Goal: Task Accomplishment & Management: Manage account settings

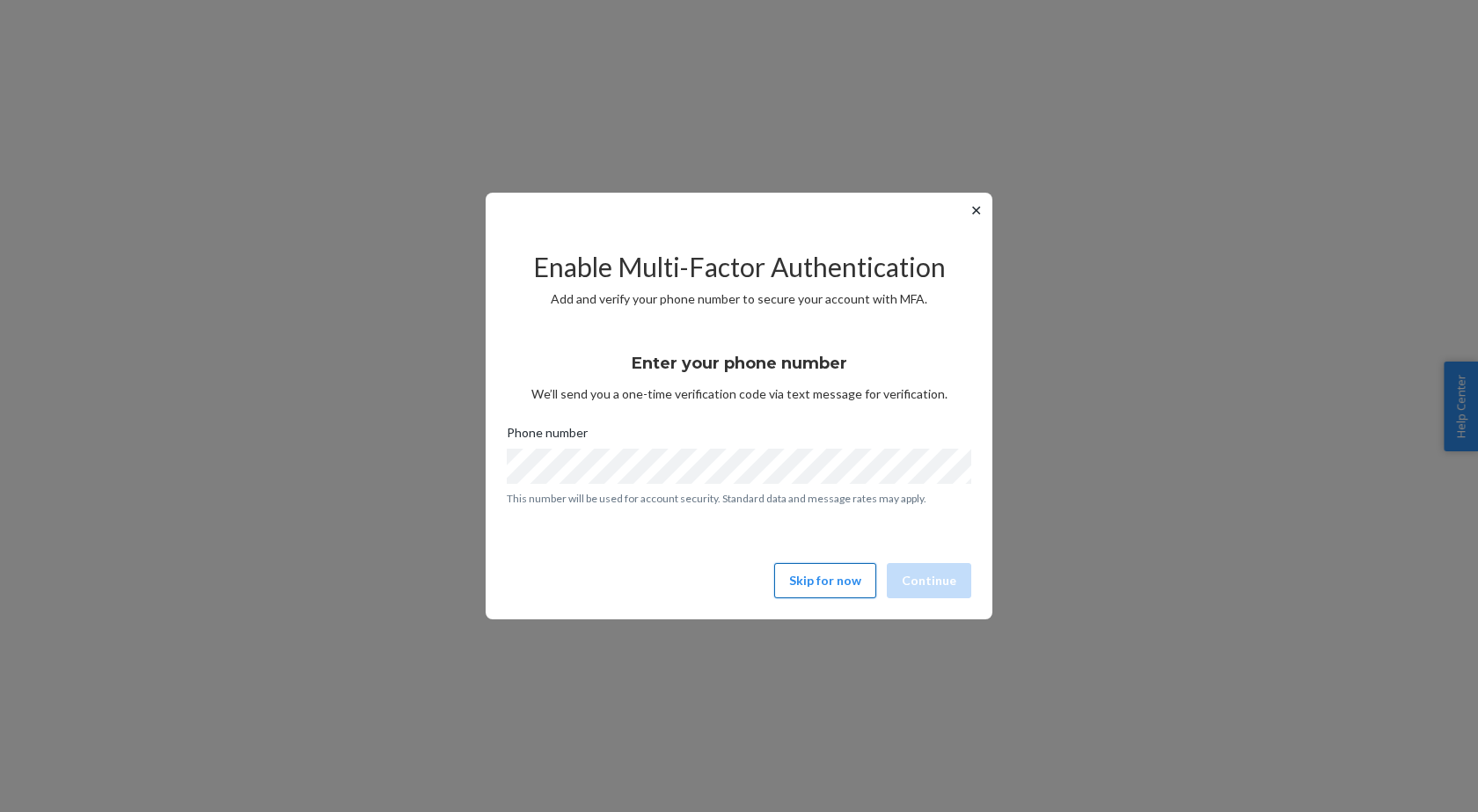
click at [847, 585] on button "Skip for now" at bounding box center [825, 580] width 102 height 35
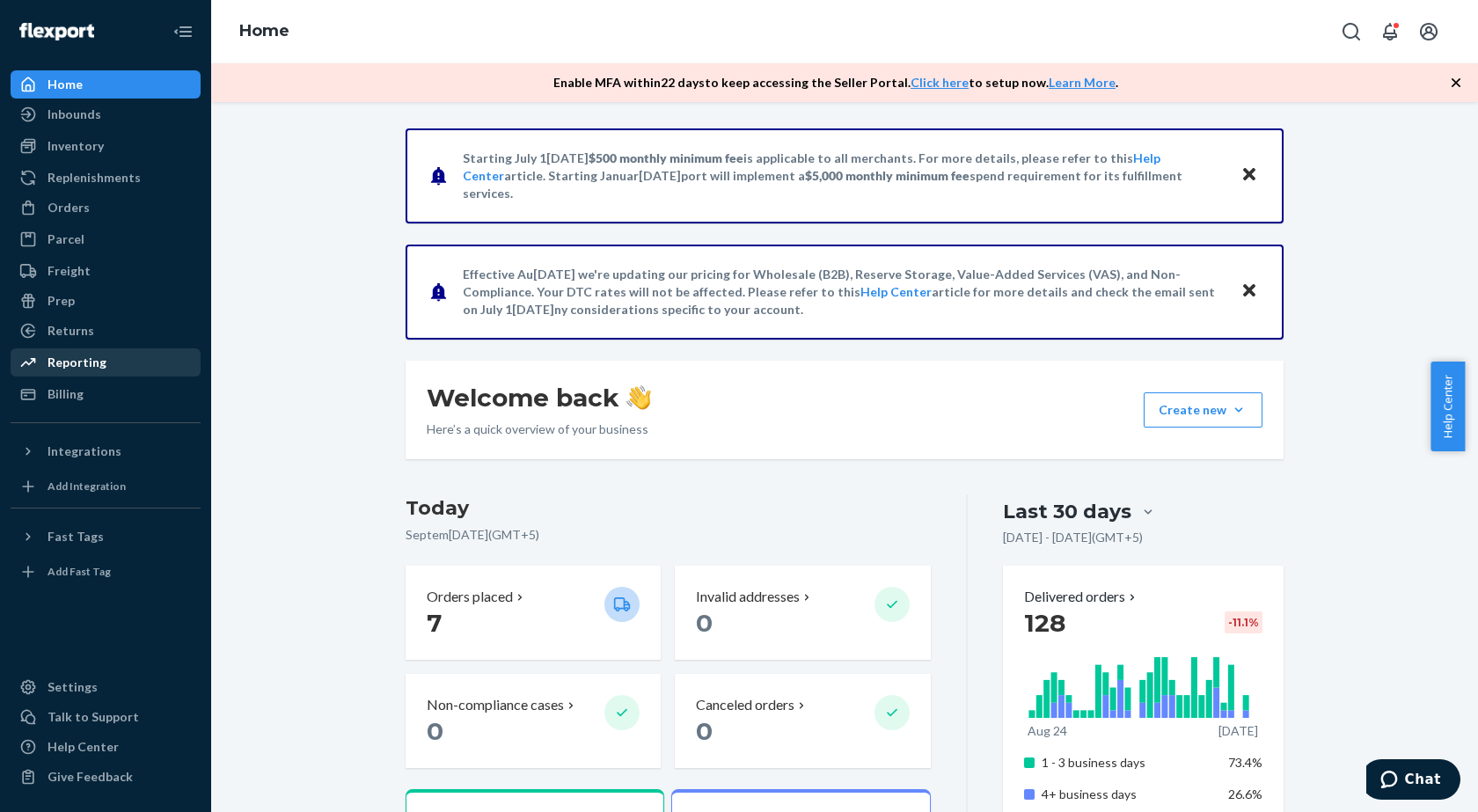
click at [79, 373] on div "Reporting" at bounding box center [105, 363] width 187 height 25
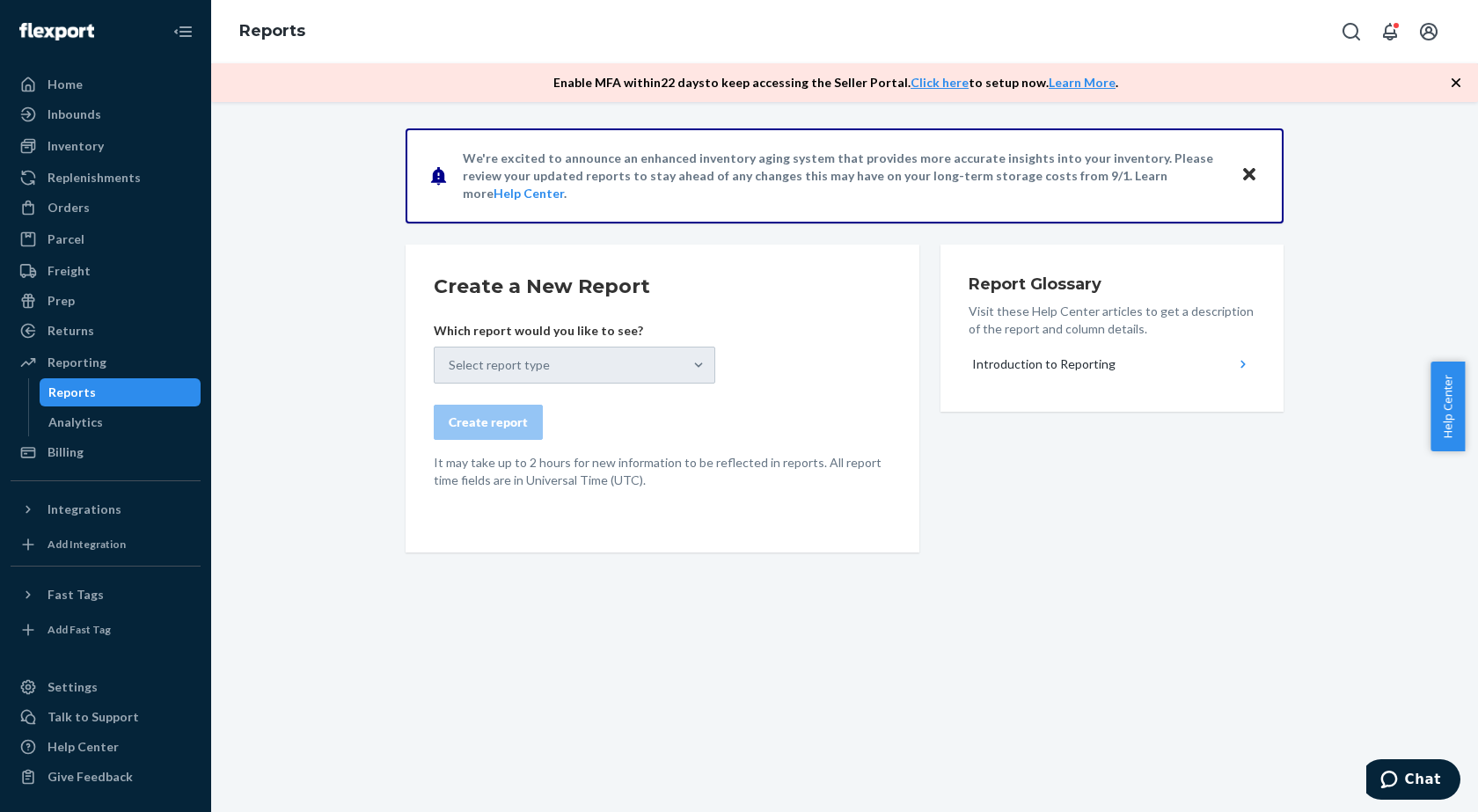
click at [80, 397] on div "Reports" at bounding box center [71, 392] width 47 height 18
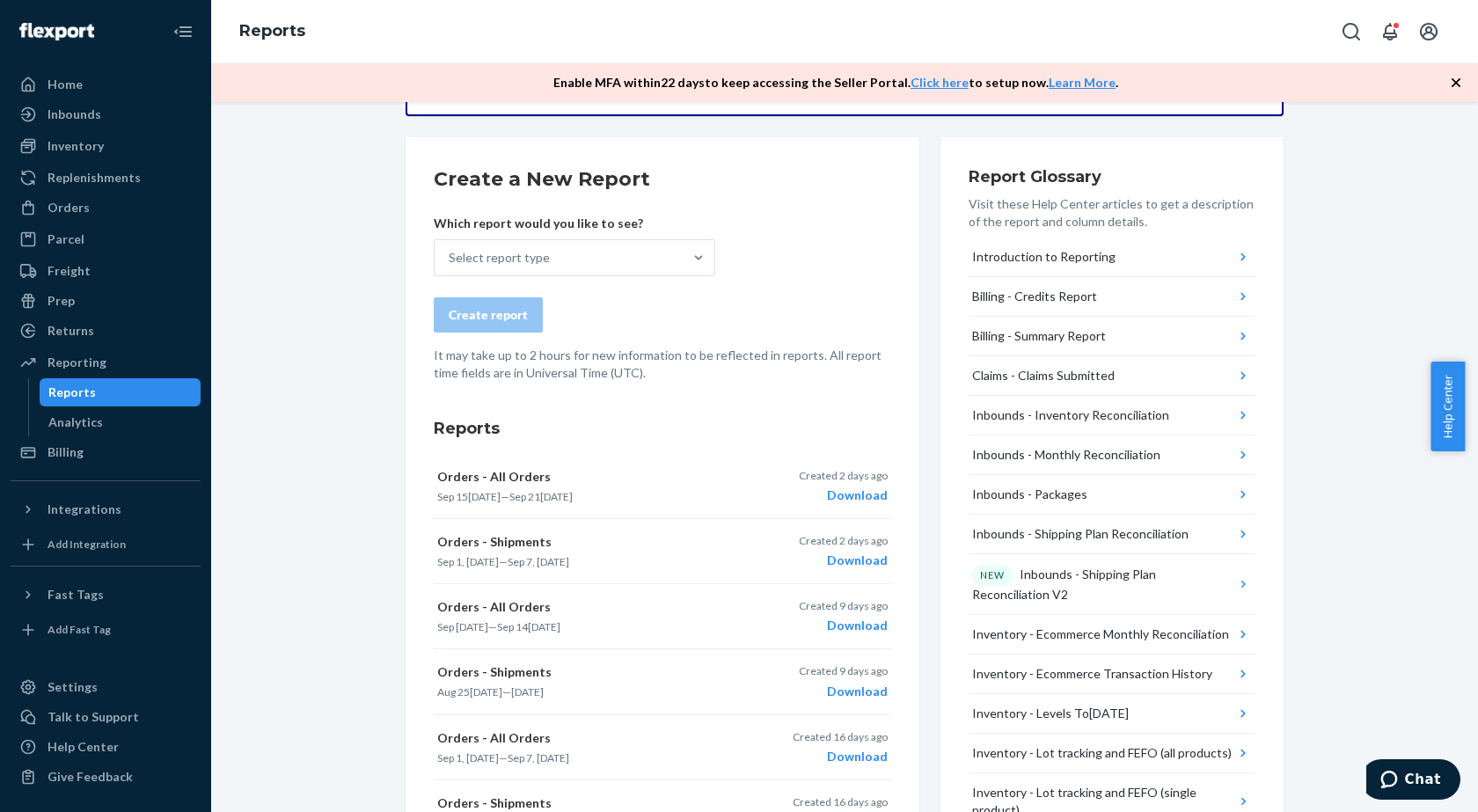
scroll to position [88, 0]
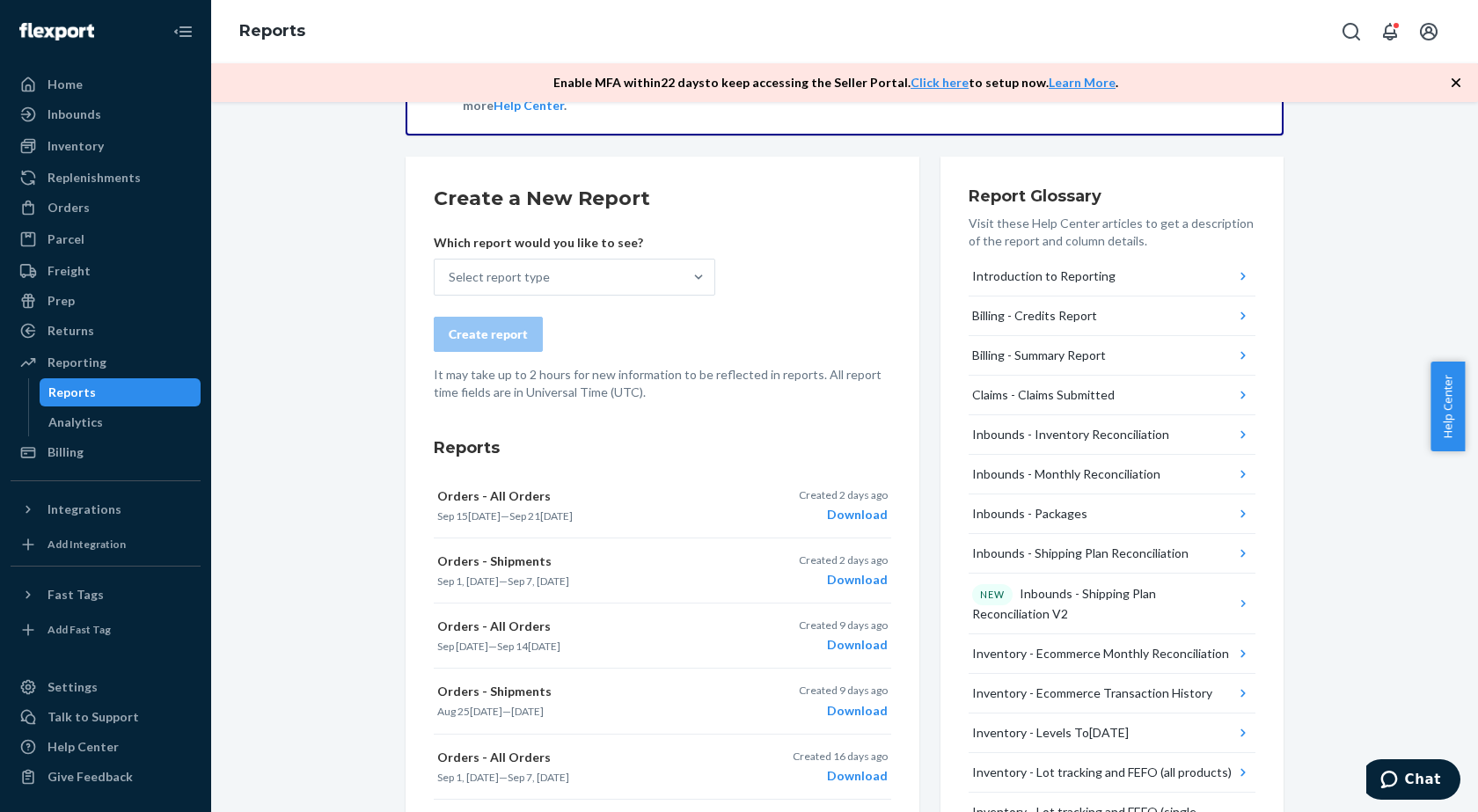
click at [673, 299] on form "Create a New Report Which report would you like to see? Select report type Crea…" at bounding box center [662, 293] width 458 height 216
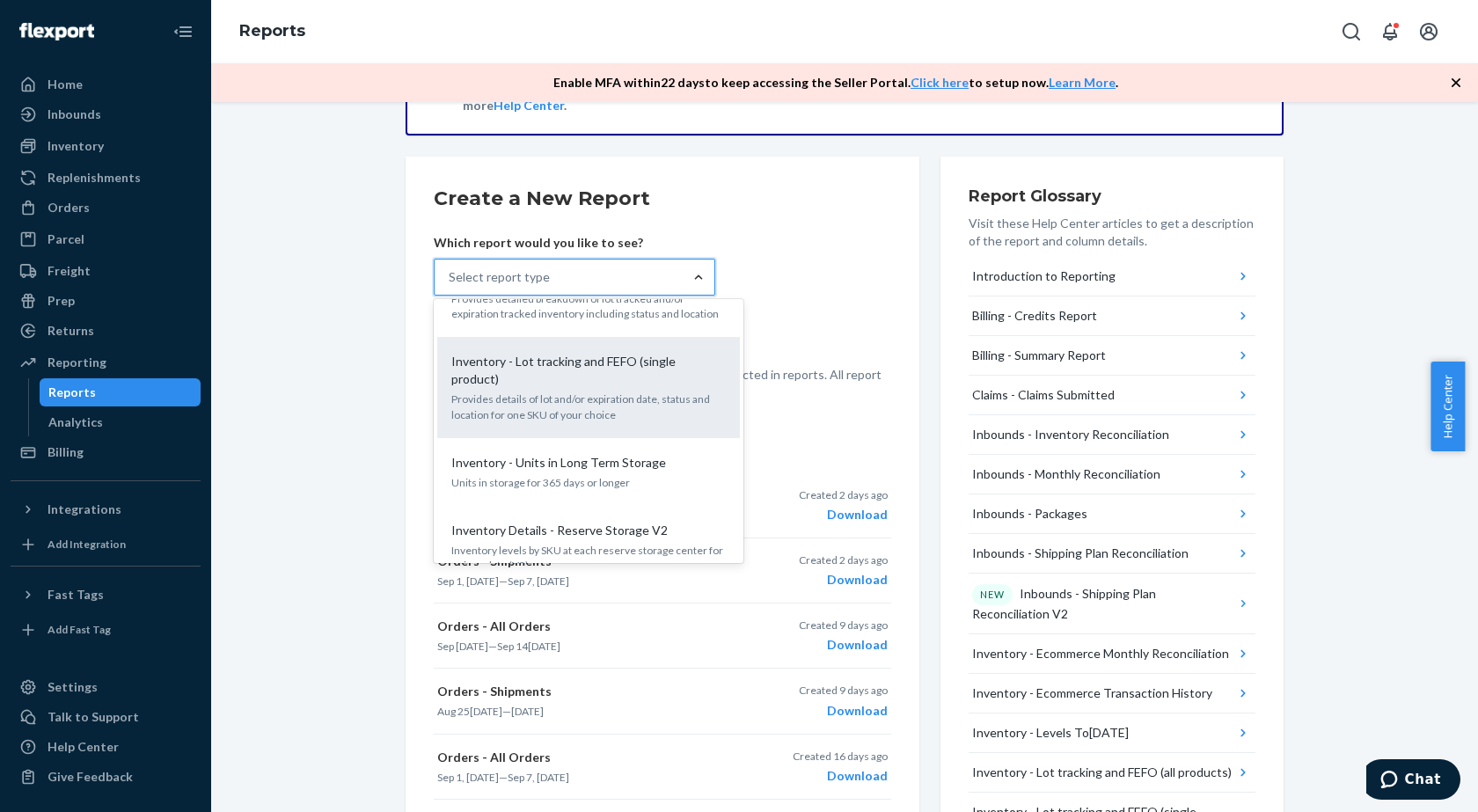
scroll to position [1143, 0]
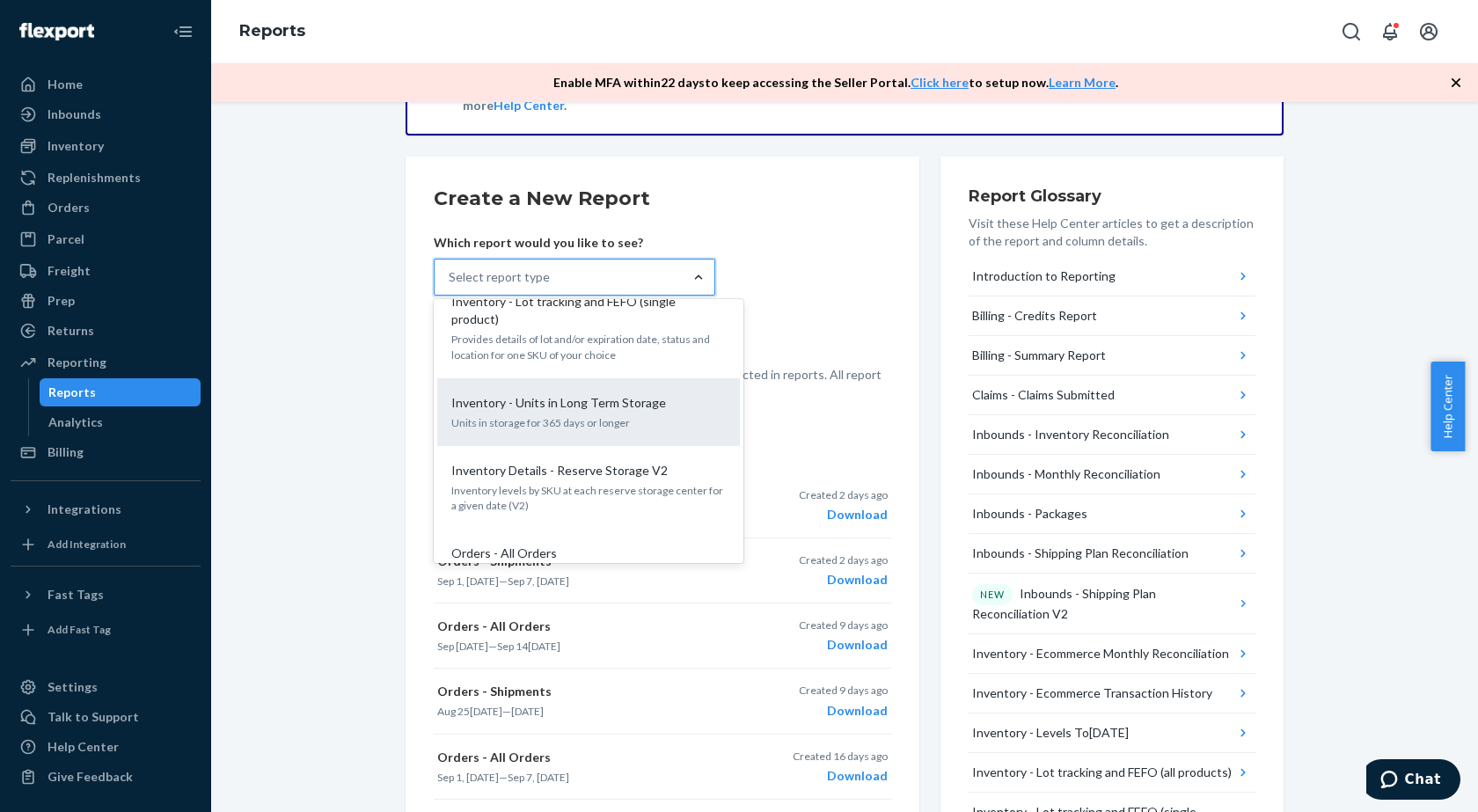
click at [591, 394] on p "Inventory - Units in Long Term Storage" at bounding box center [558, 403] width 214 height 18
click at [450, 286] on input "option Inventory - Units in Long Term Storage focused, 16 of 32. 32 results ava…" at bounding box center [449, 277] width 2 height 18
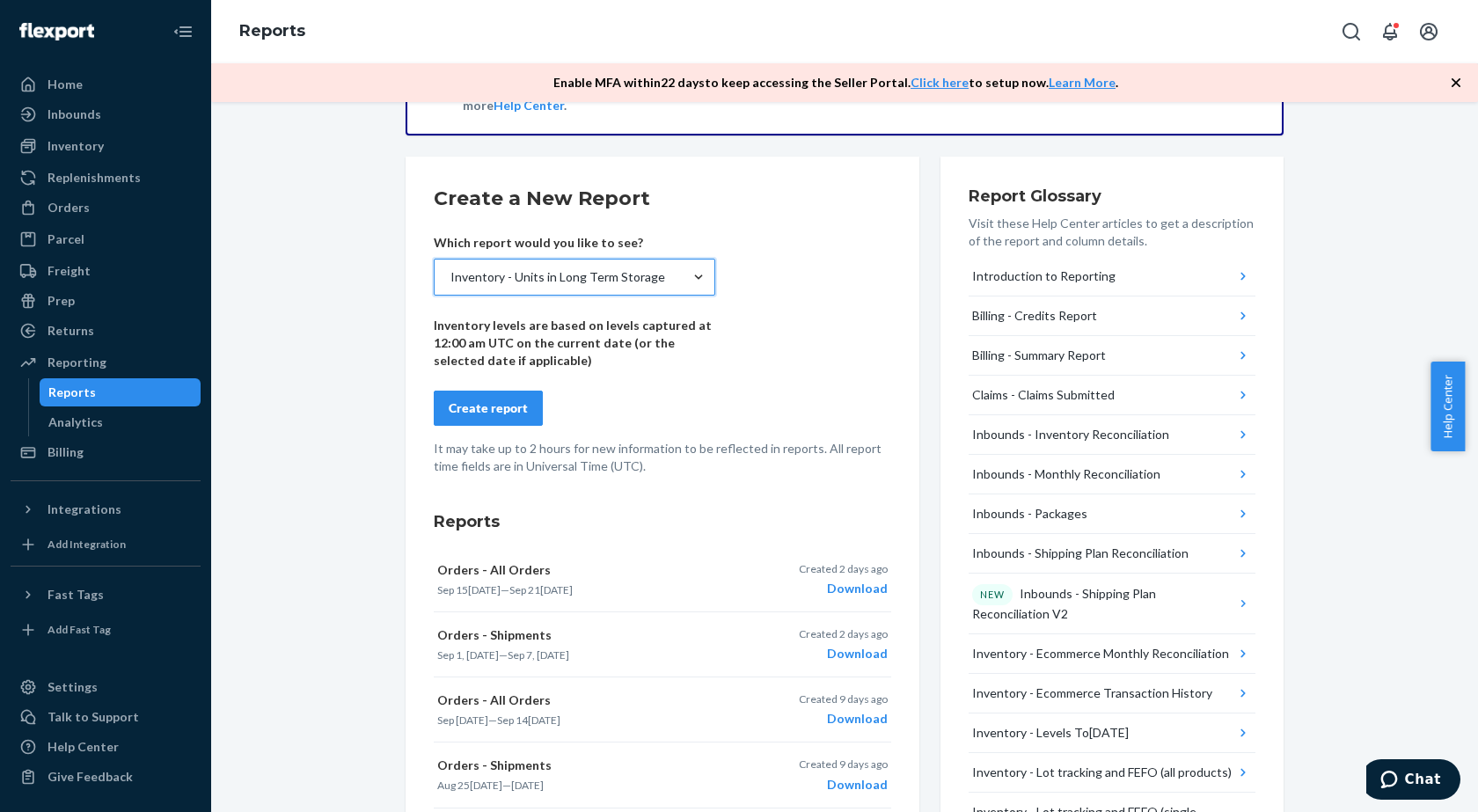
click at [494, 396] on button "Create report" at bounding box center [488, 407] width 109 height 35
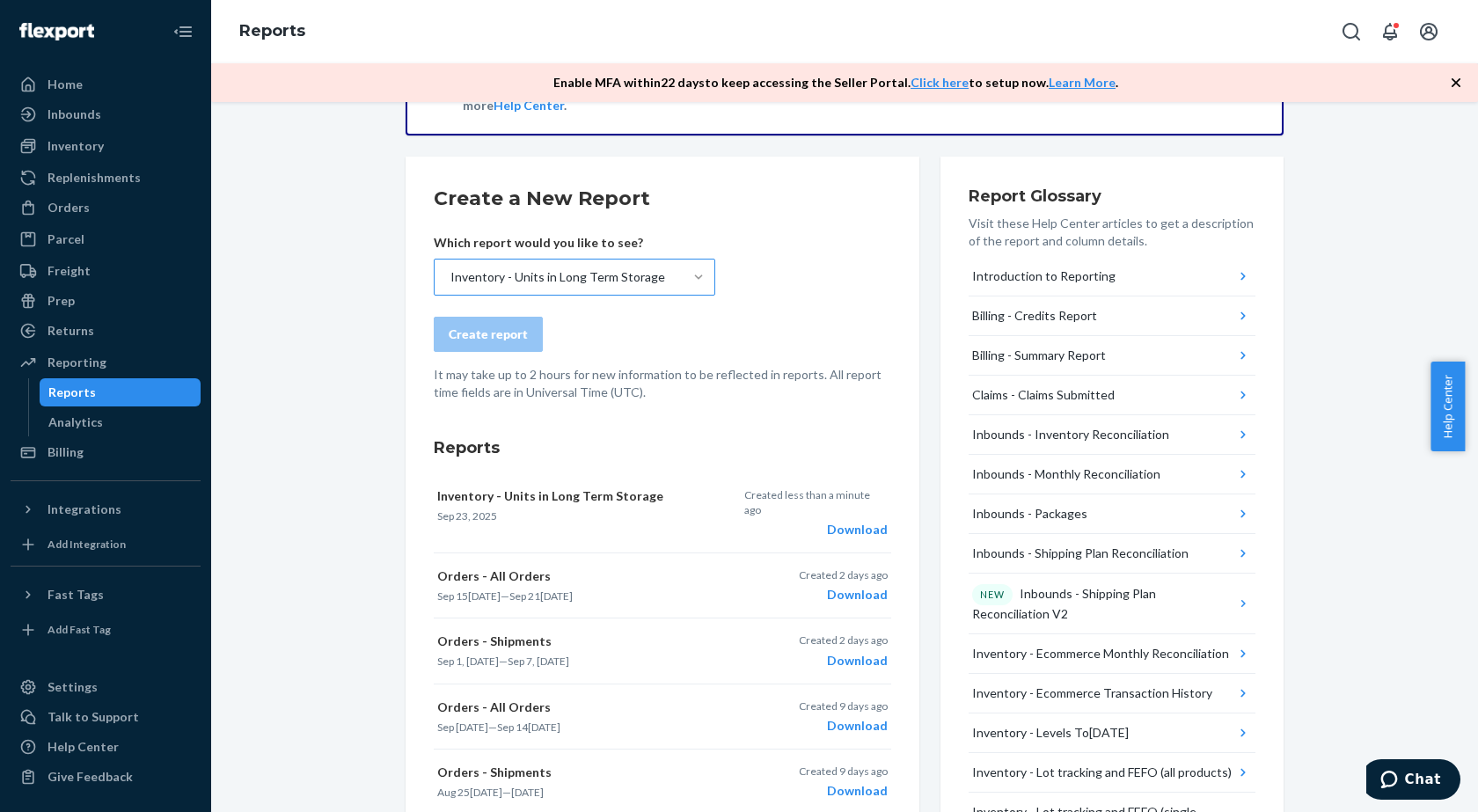
scroll to position [176, 0]
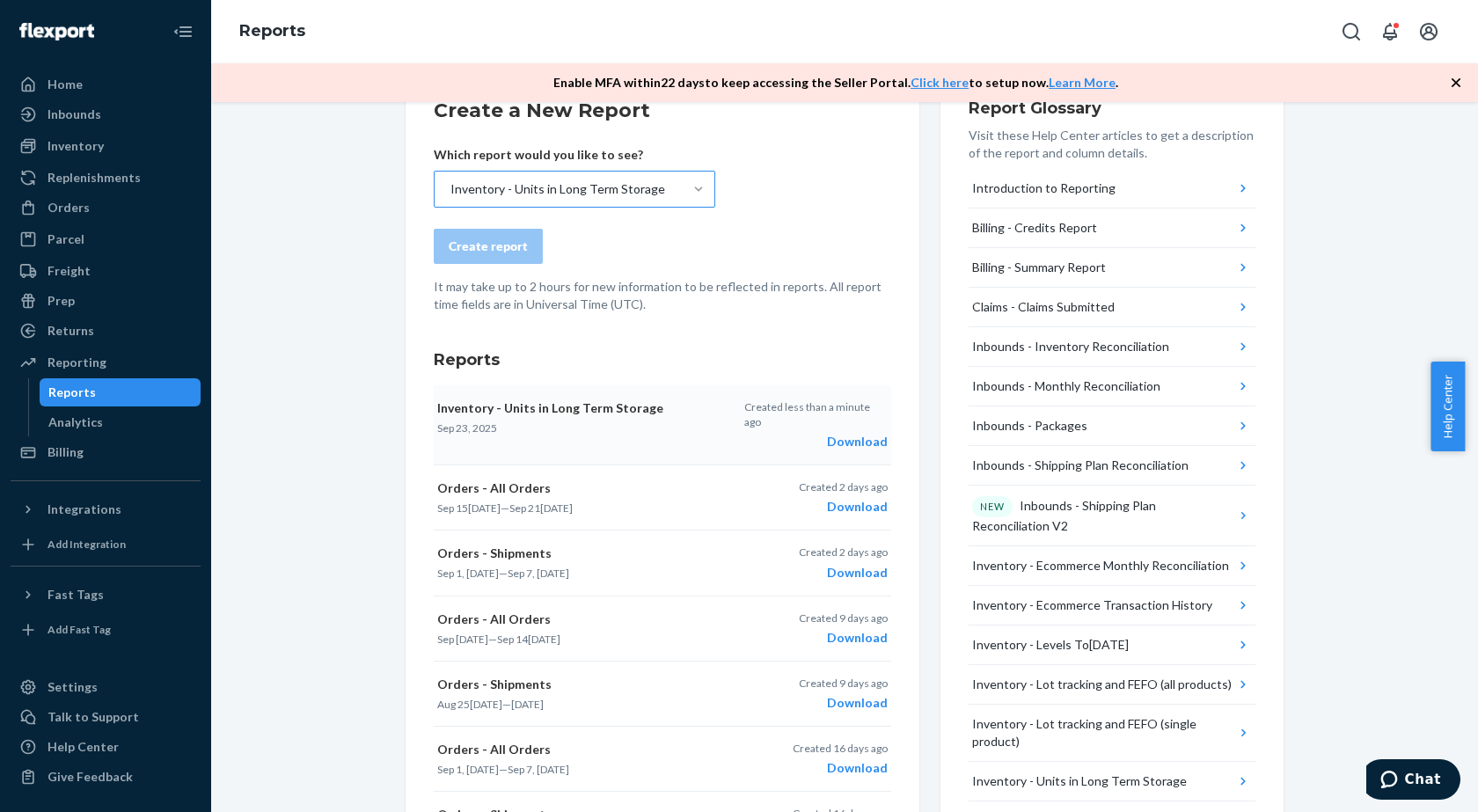
click at [859, 432] on div "Download" at bounding box center [816, 441] width 143 height 18
click at [86, 210] on div "Orders" at bounding box center [68, 208] width 42 height 18
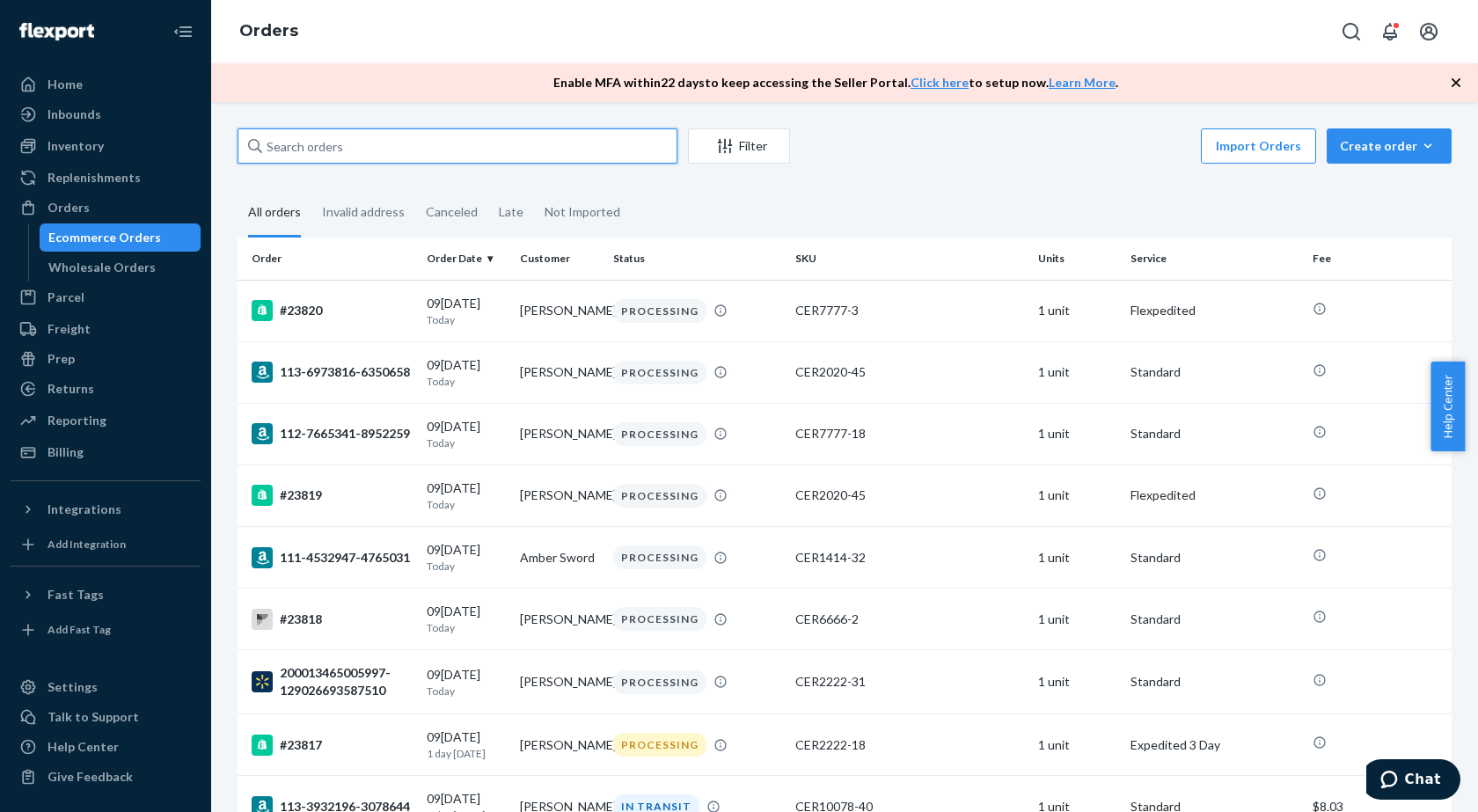
click at [438, 146] on input "text" at bounding box center [458, 146] width 440 height 35
paste input "23767E7563326423122"
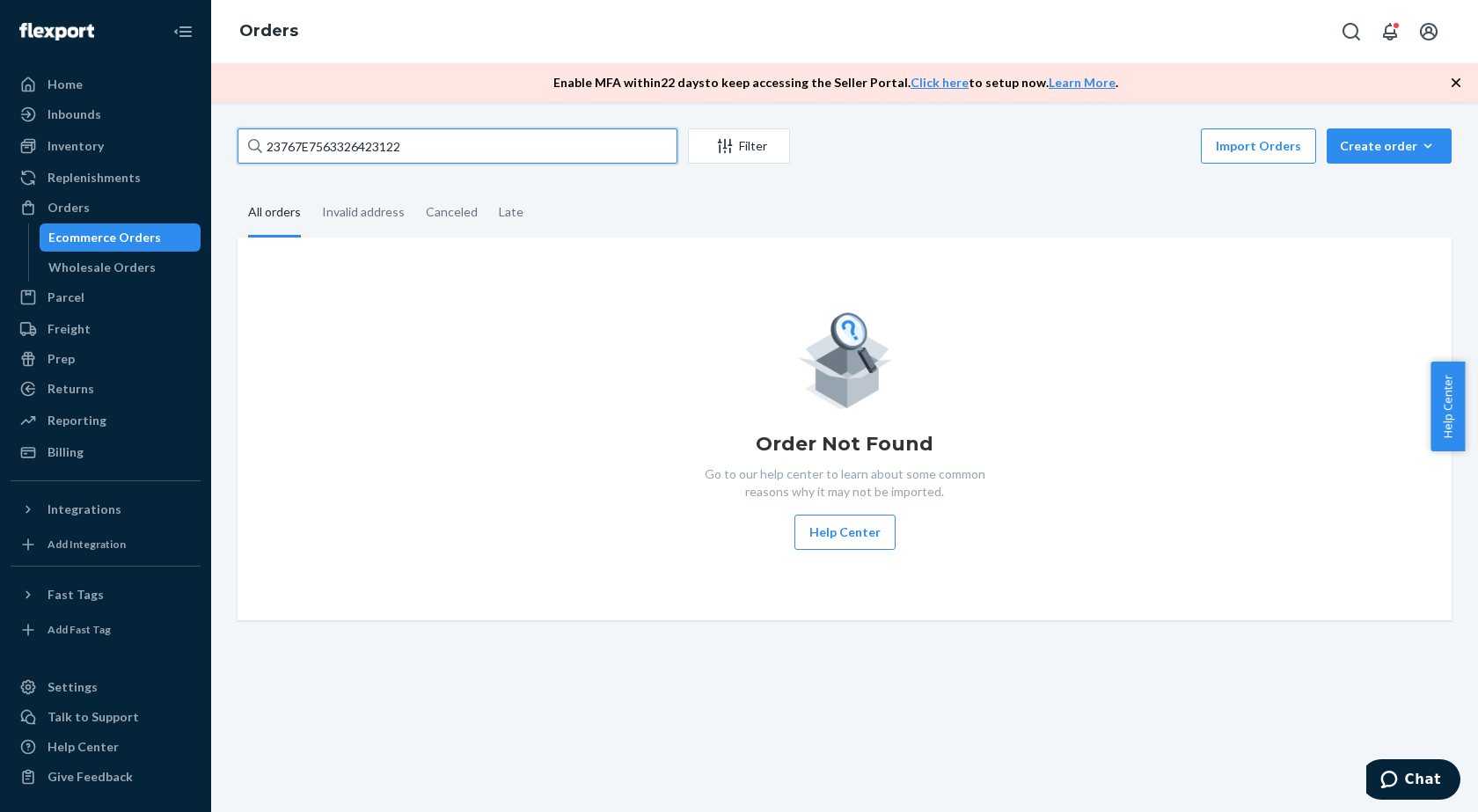
click at [264, 142] on input "23767E7563326423122" at bounding box center [458, 146] width 440 height 35
click at [434, 151] on input "23767E7563326423122" at bounding box center [458, 146] width 440 height 35
type input "23767E7563326423122"
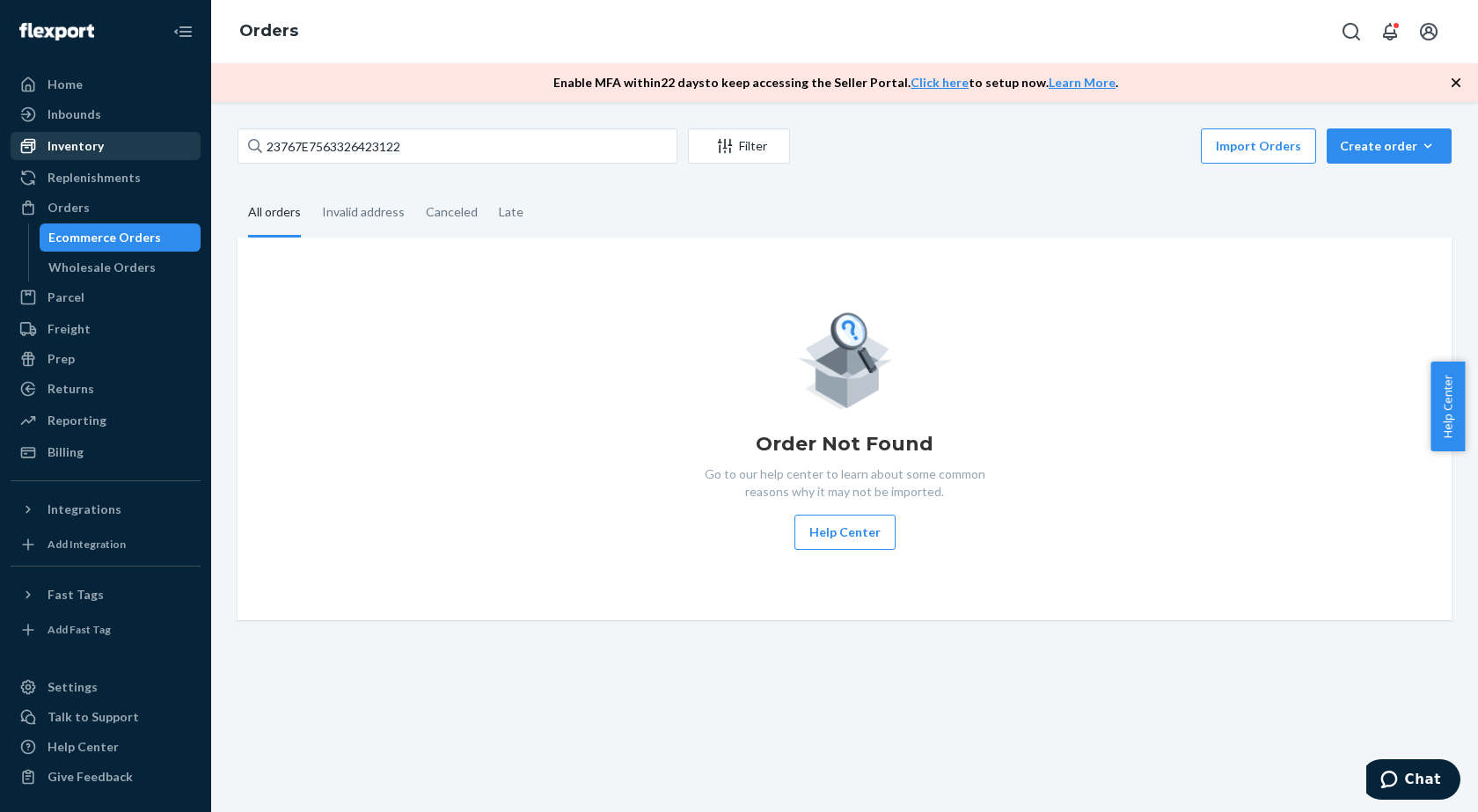
click at [93, 137] on div "Inventory" at bounding box center [105, 146] width 187 height 25
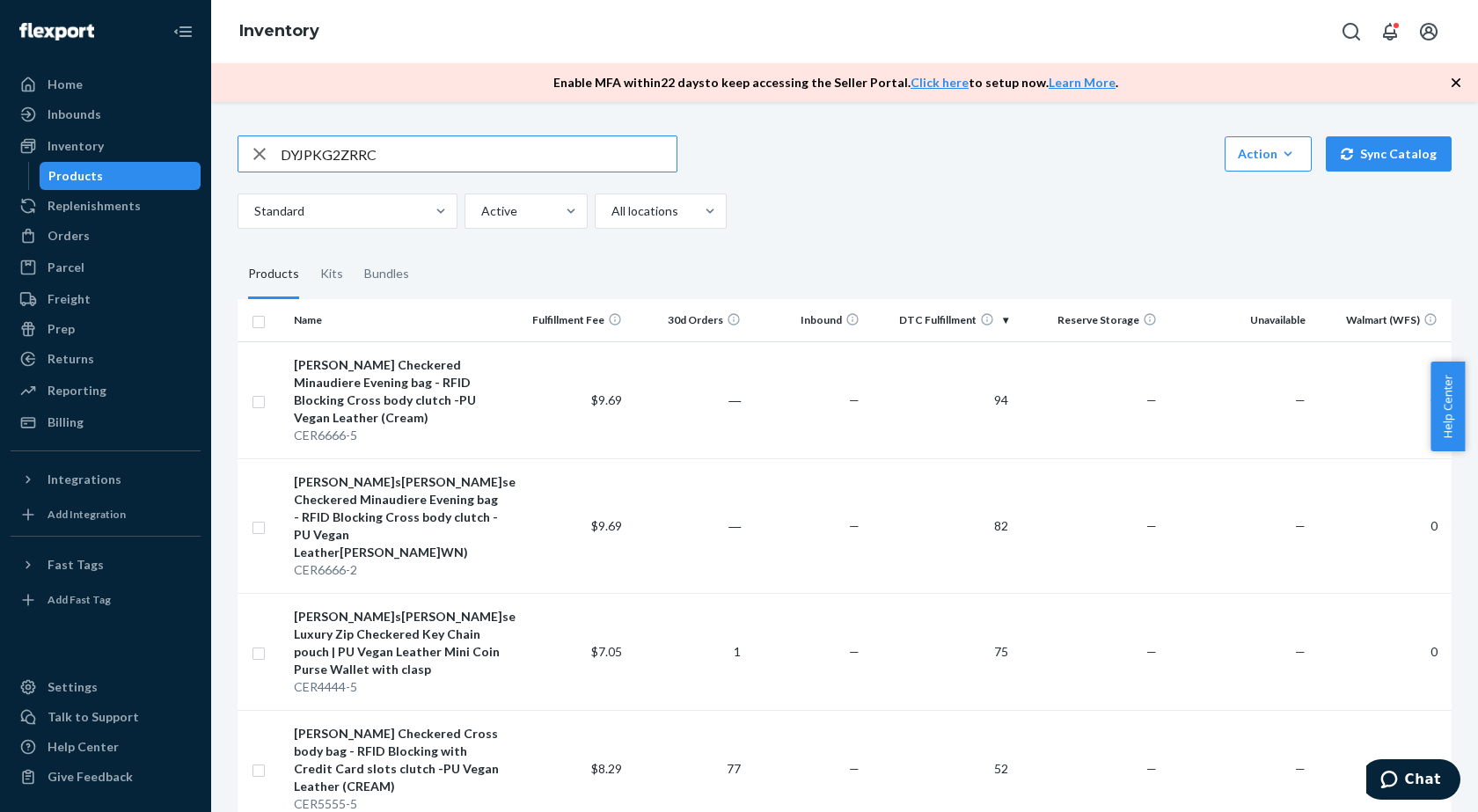
type input "DYJPKG2ZRRC"
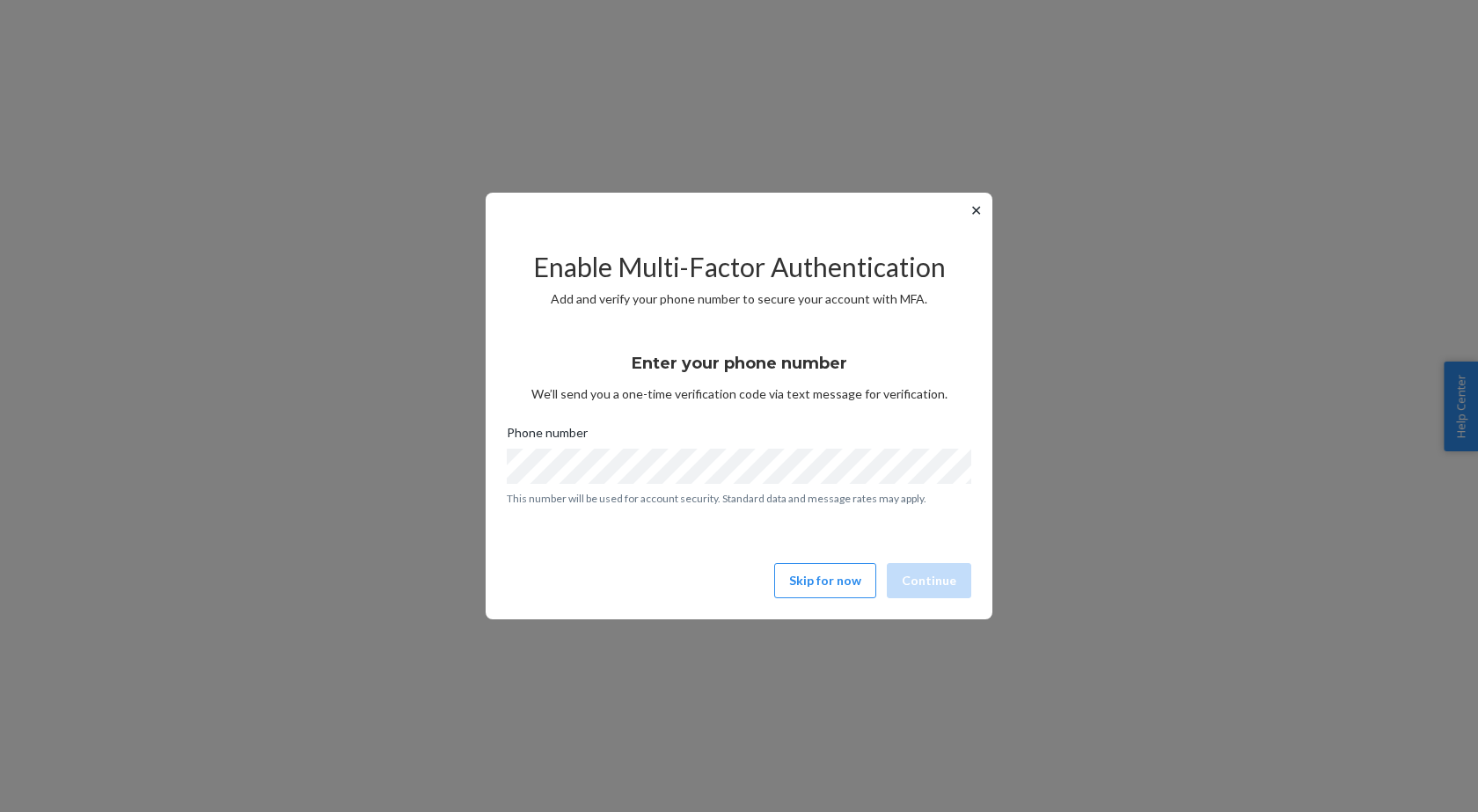
click at [970, 210] on button "✕" at bounding box center [976, 211] width 19 height 21
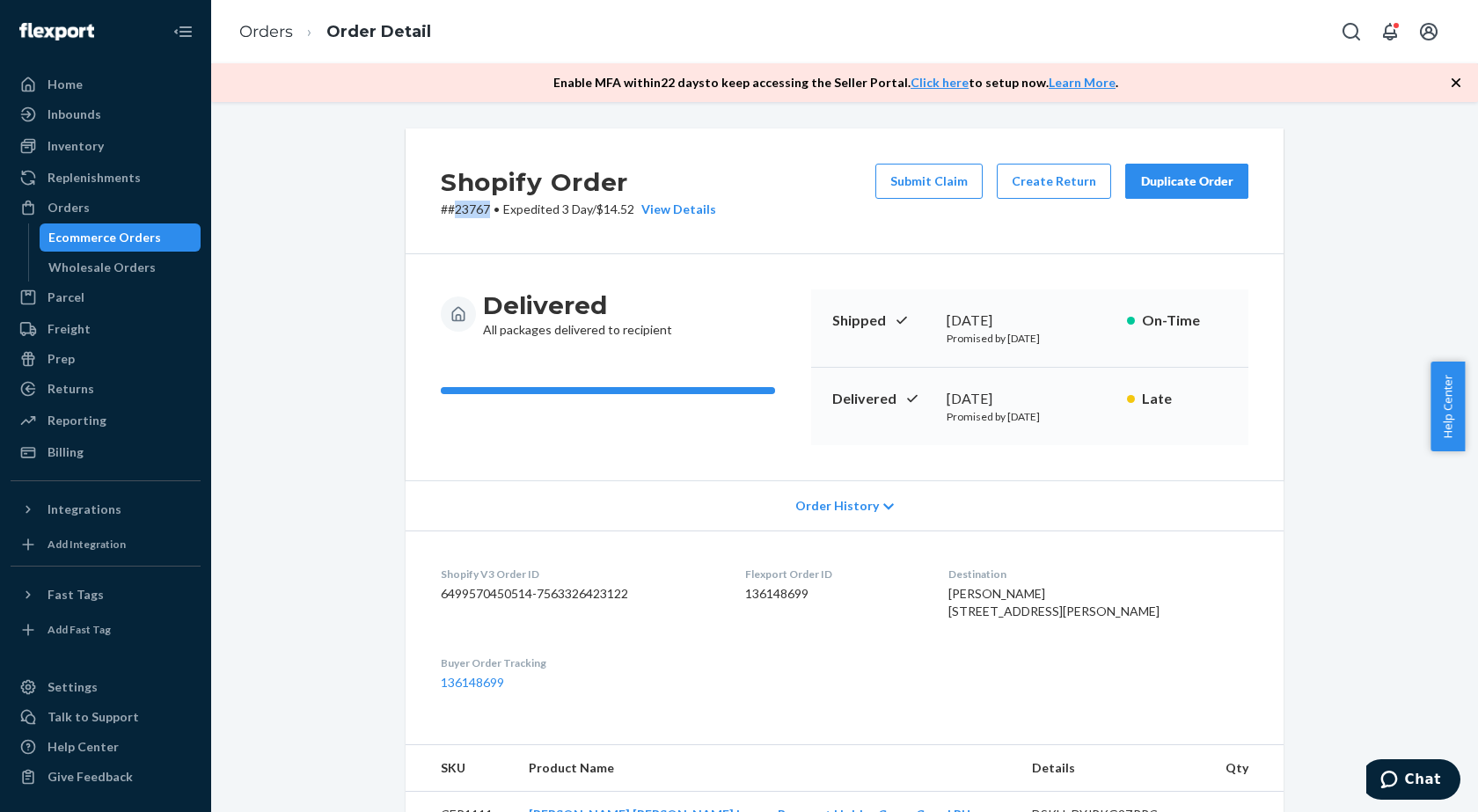
drag, startPoint x: 450, startPoint y: 206, endPoint x: 485, endPoint y: 211, distance: 35.4
click at [485, 211] on p "# #23767 • Expedited 3 Day / $14.52 View Details" at bounding box center [578, 210] width 275 height 18
click at [459, 210] on p "# #23767 • Expedited 3 Day / $14.52 View Details" at bounding box center [578, 210] width 275 height 18
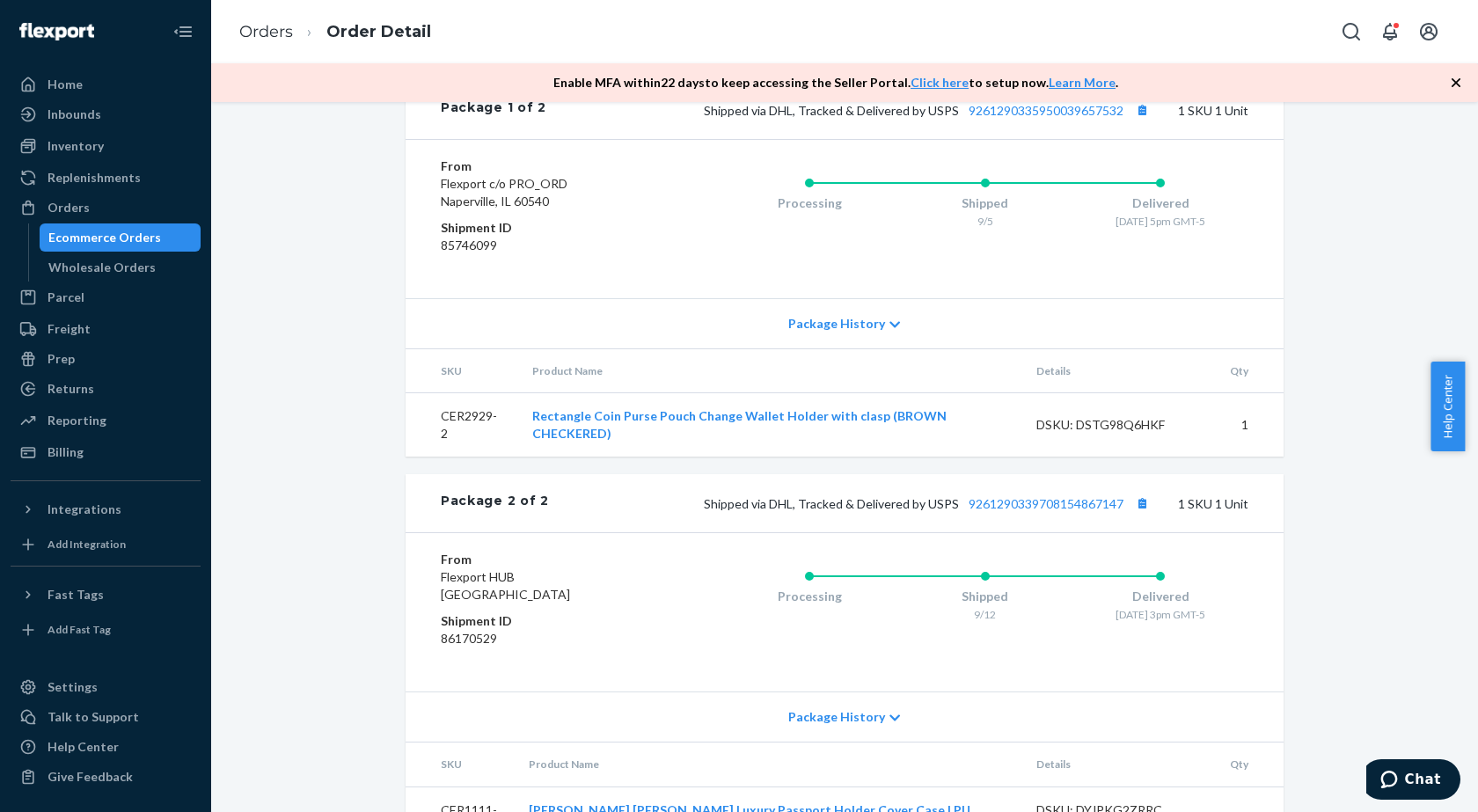
scroll to position [933, 0]
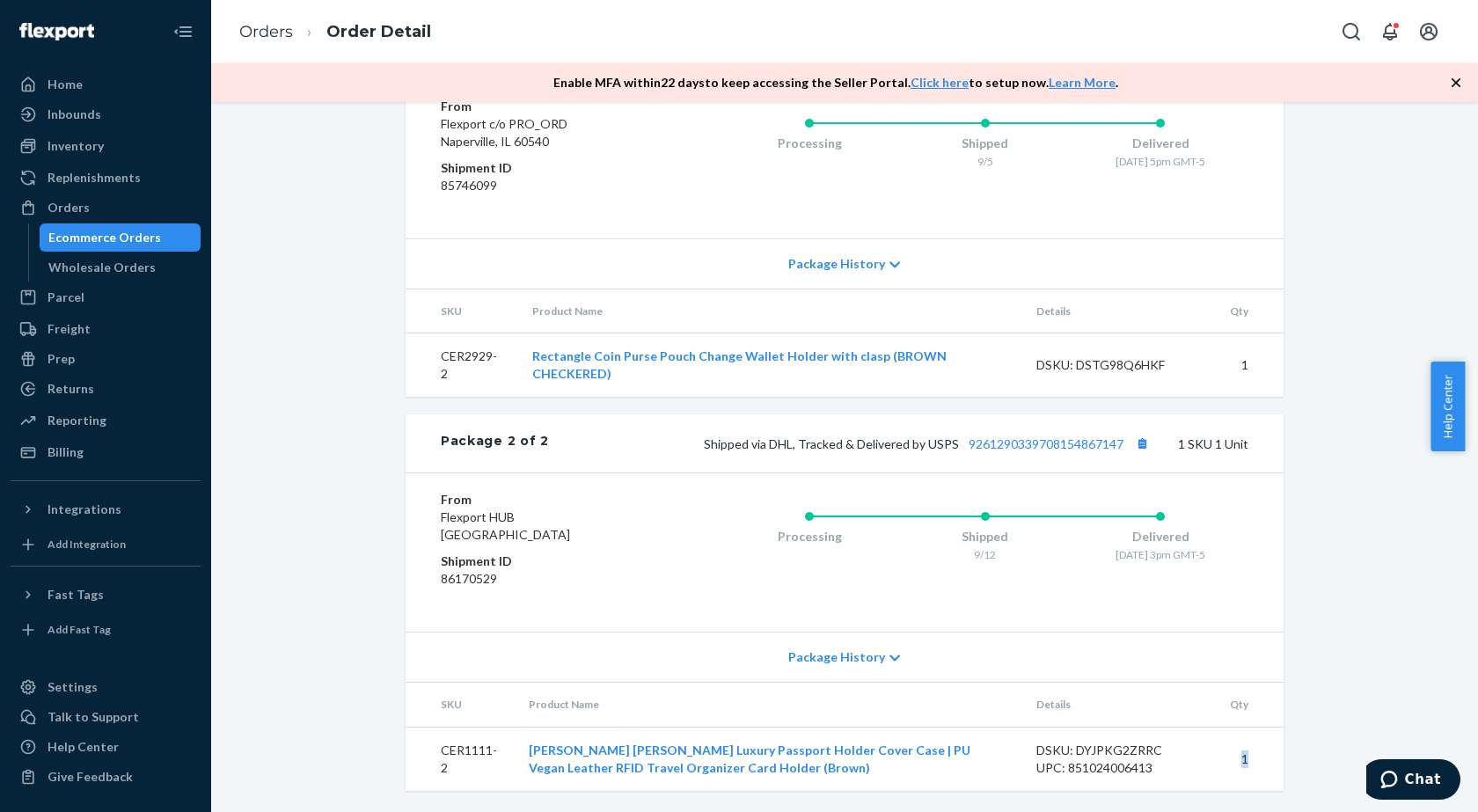
drag, startPoint x: 1237, startPoint y: 756, endPoint x: 1260, endPoint y: 756, distance: 23.0
click at [1260, 756] on td "1" at bounding box center [1250, 758] width 68 height 64
click at [1230, 762] on td "1" at bounding box center [1250, 758] width 68 height 64
drag, startPoint x: 457, startPoint y: 766, endPoint x: 428, endPoint y: 743, distance: 37.0
click at [428, 743] on td "CER1111-2" at bounding box center [460, 758] width 109 height 64
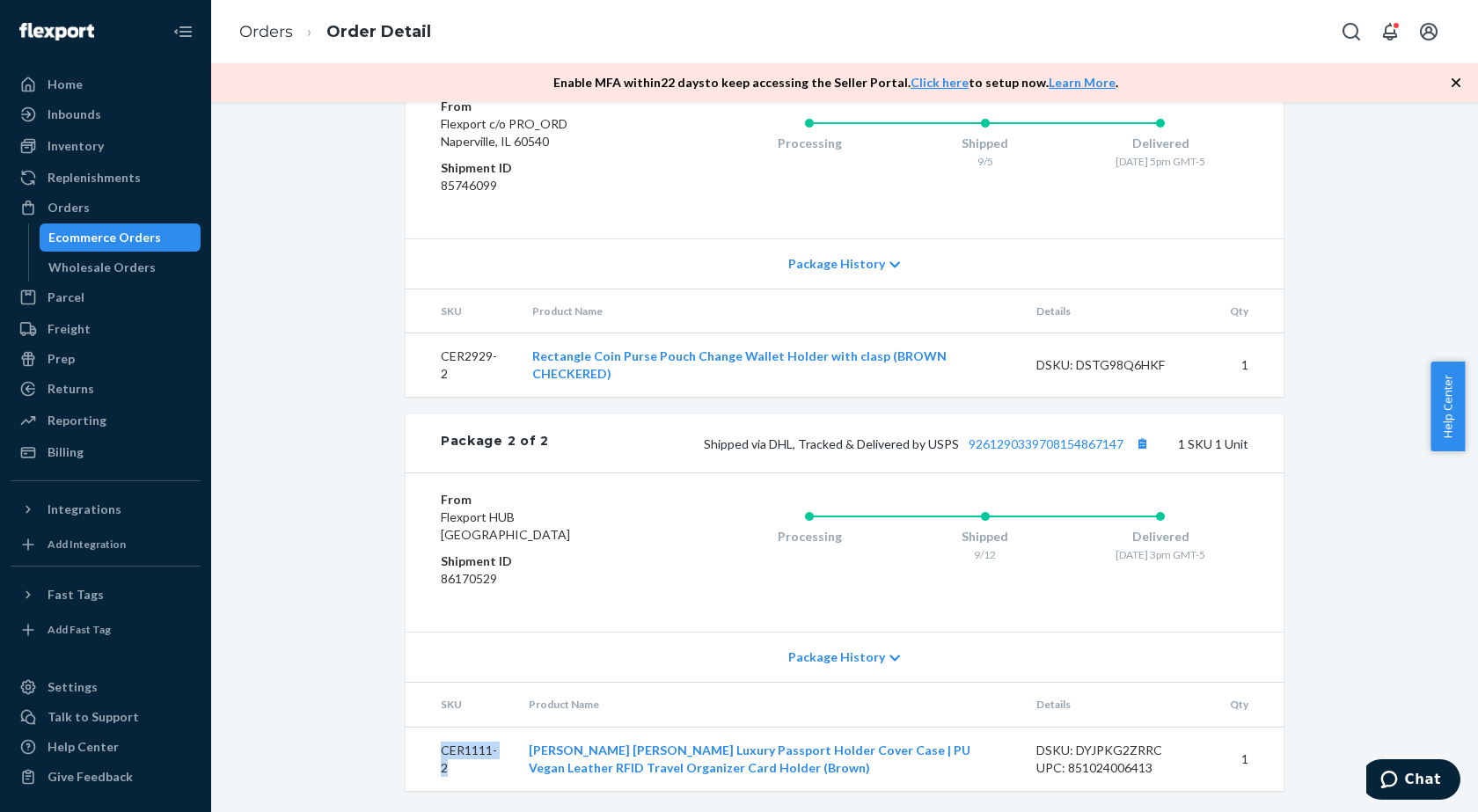
copy td "CER1111-2"
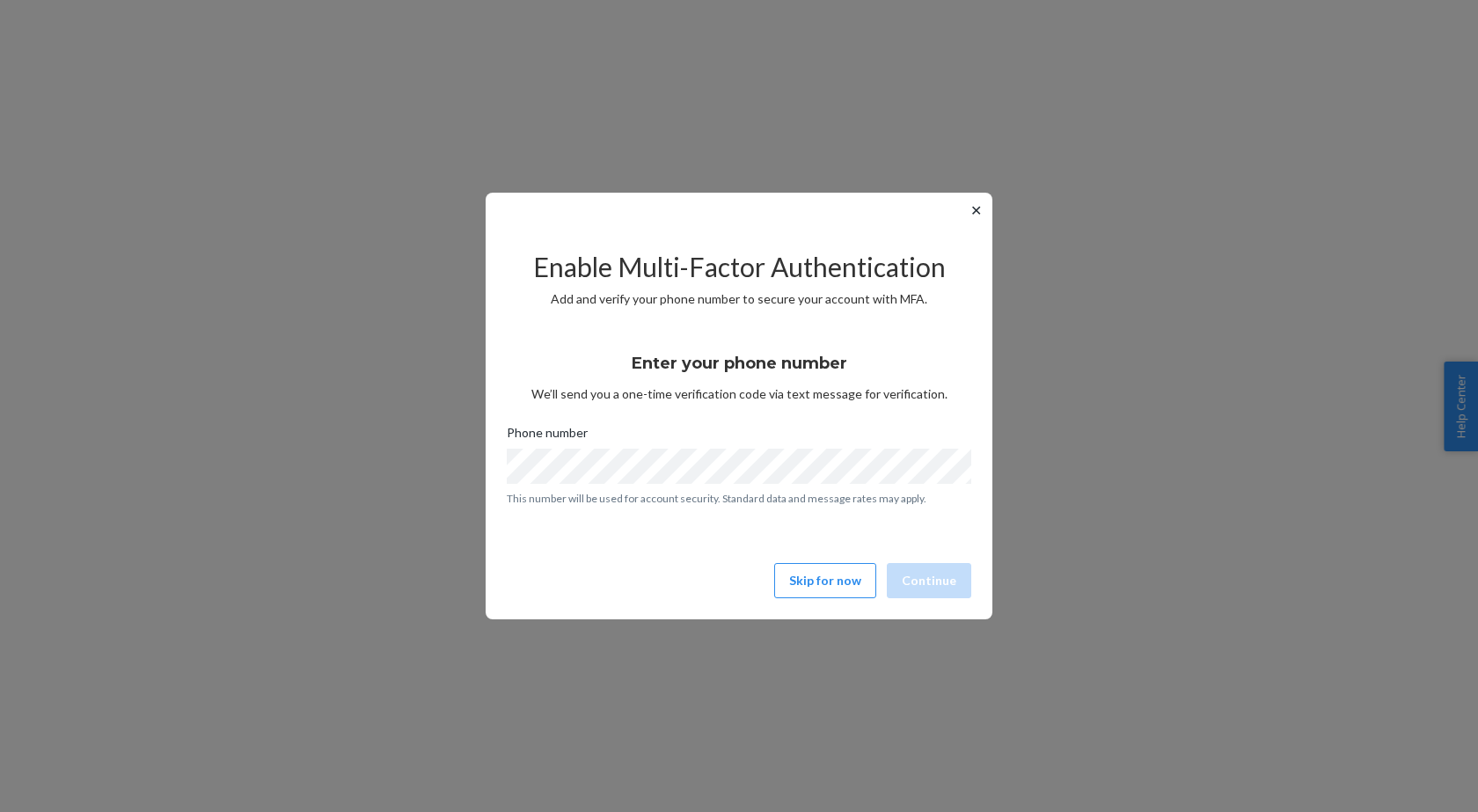
click at [975, 208] on button "✕" at bounding box center [976, 211] width 19 height 21
click at [978, 206] on button "✕" at bounding box center [976, 211] width 19 height 21
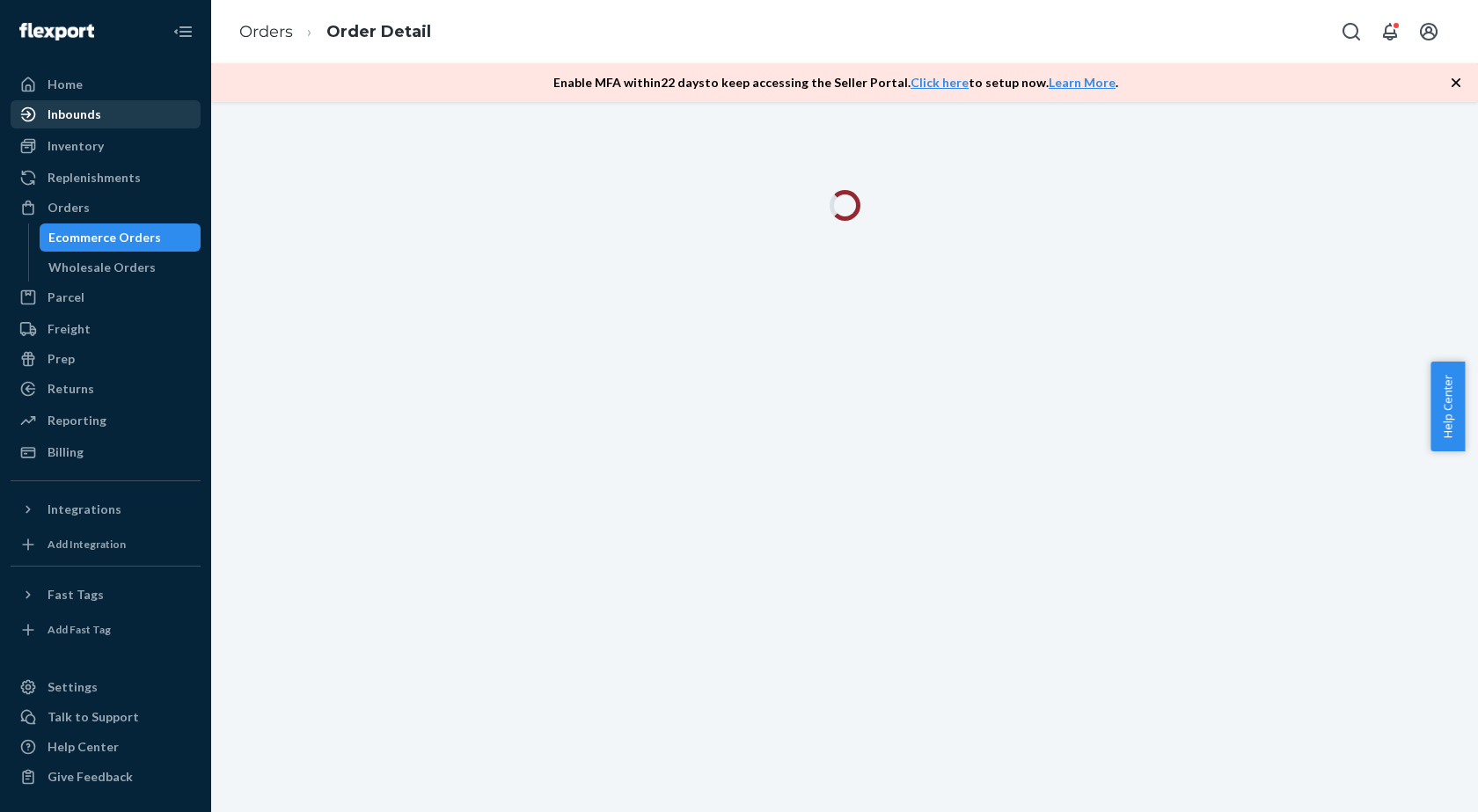
click at [72, 115] on div "Inbounds" at bounding box center [74, 114] width 54 height 18
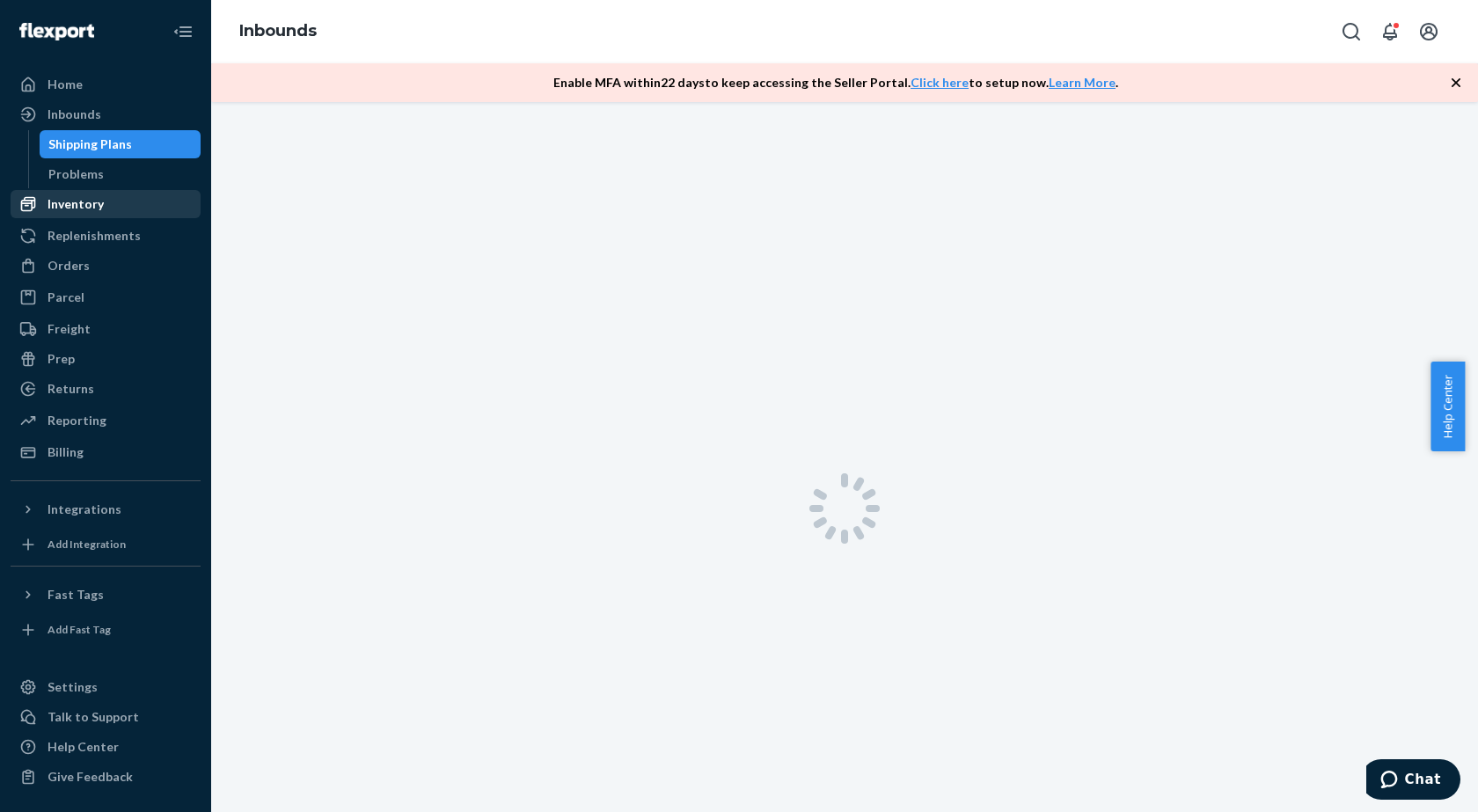
click at [64, 201] on div "Inventory" at bounding box center [75, 205] width 56 height 18
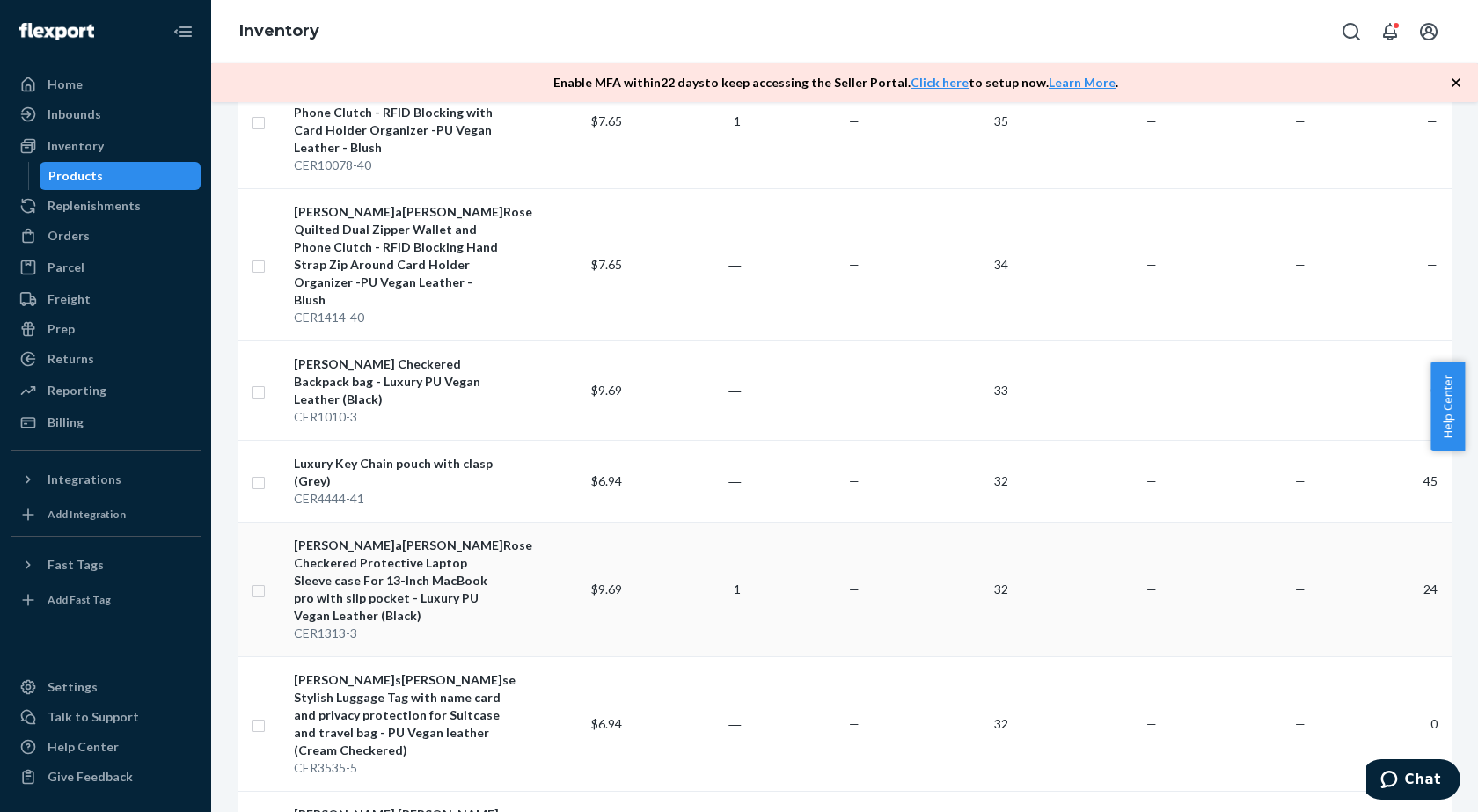
scroll to position [1407, 0]
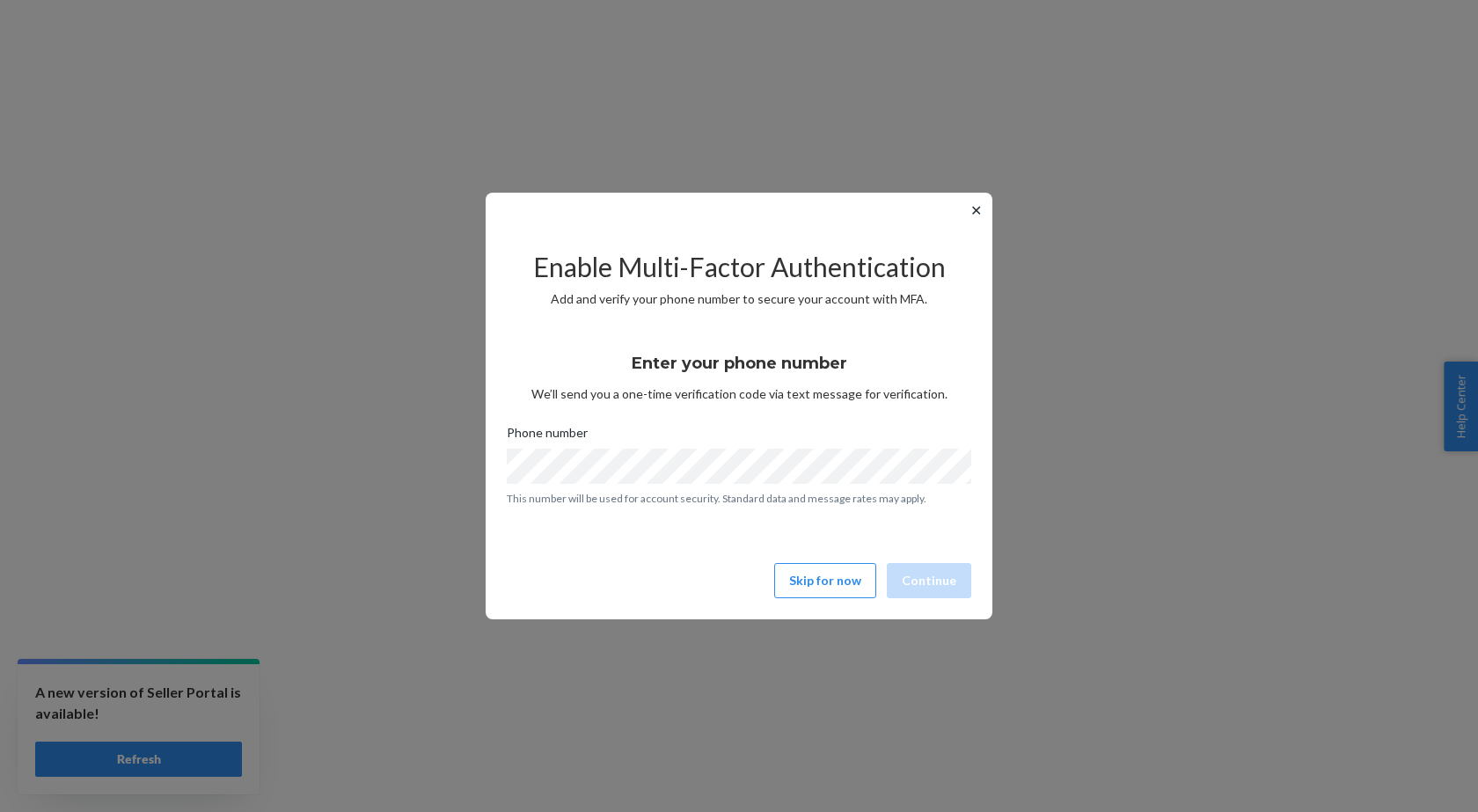
click at [972, 206] on button "✕" at bounding box center [976, 211] width 19 height 21
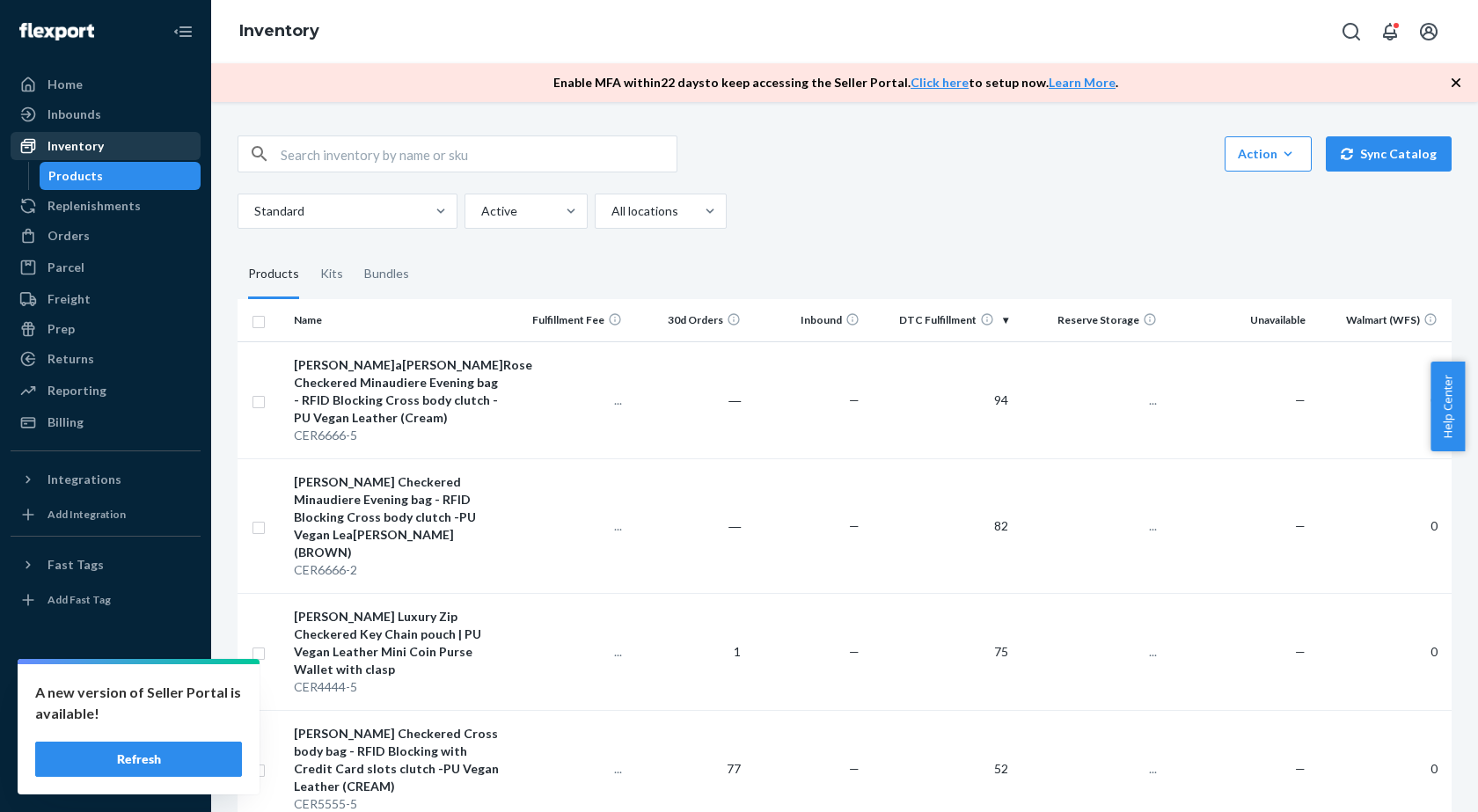
click at [87, 143] on div "Inventory" at bounding box center [75, 146] width 56 height 18
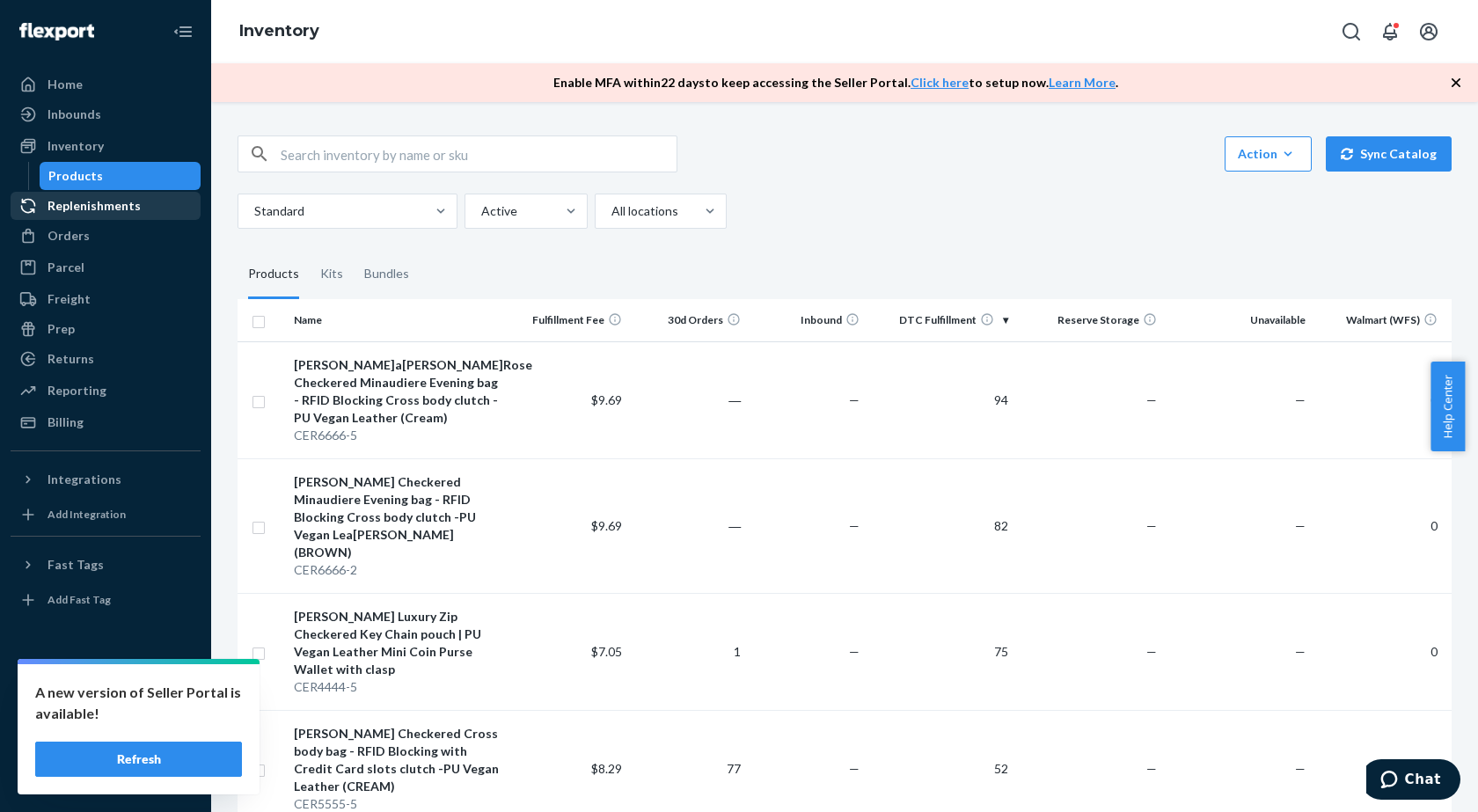
click at [88, 205] on div "Replenishments" at bounding box center [94, 206] width 93 height 18
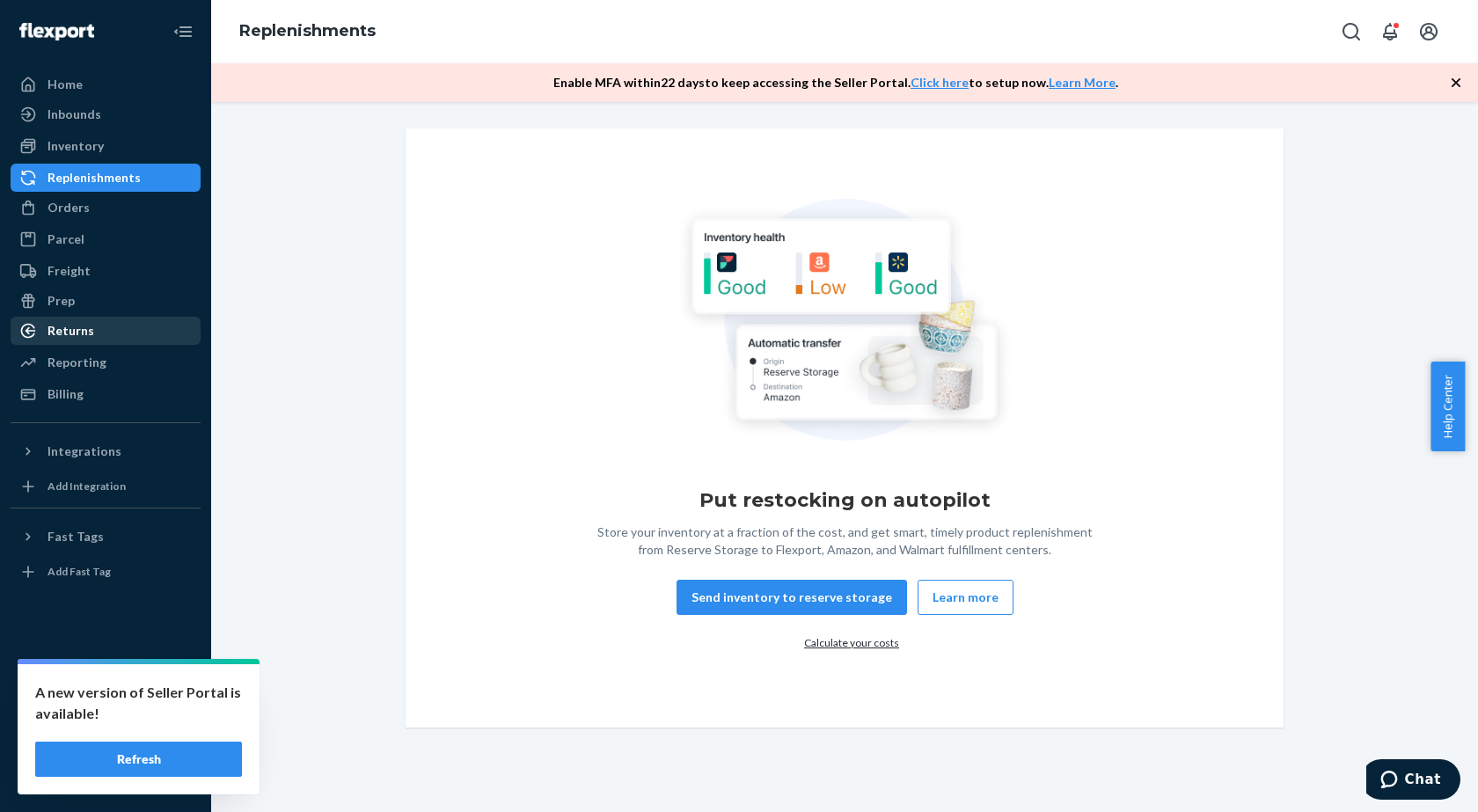
click at [58, 322] on div "Returns" at bounding box center [71, 331] width 46 height 18
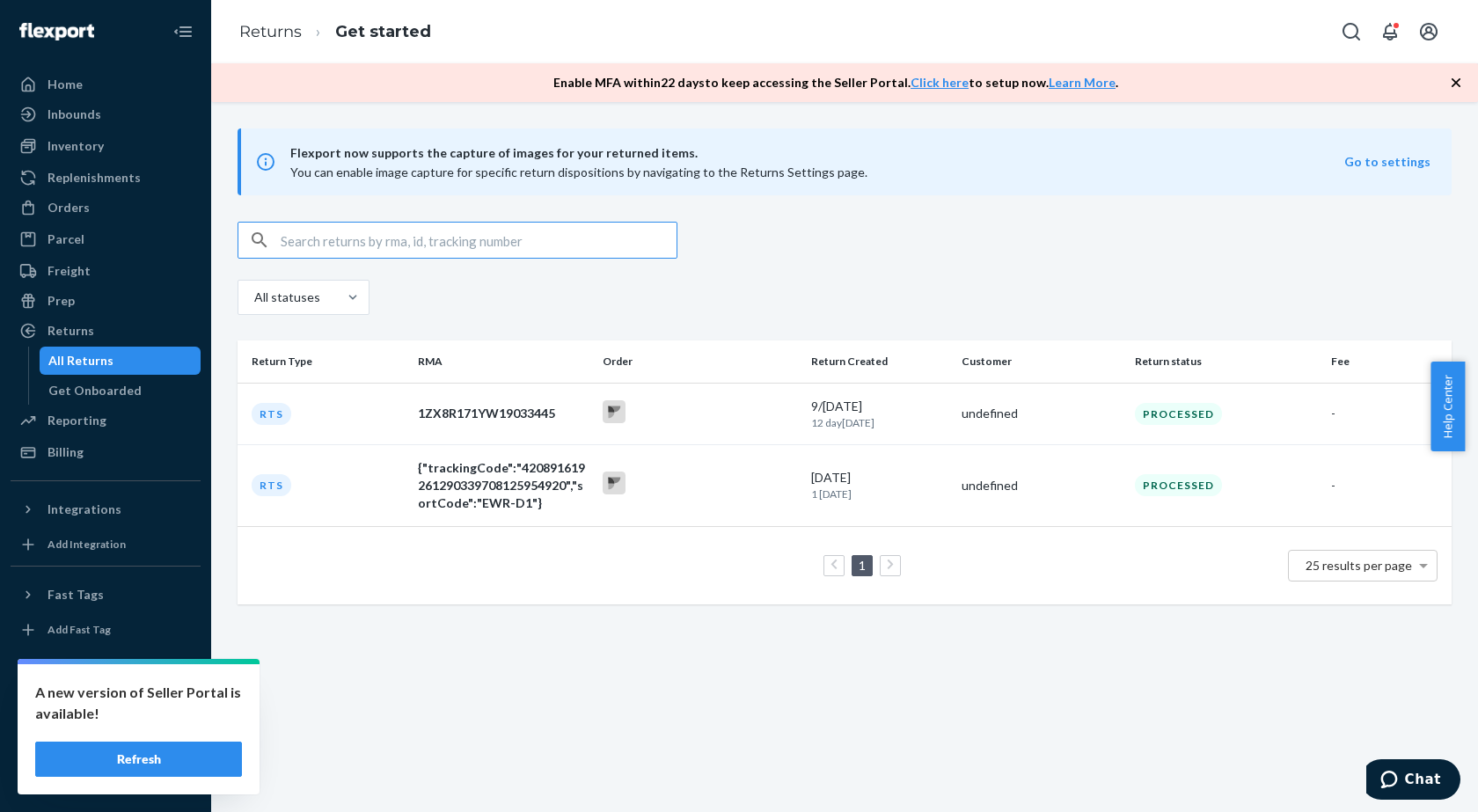
click at [147, 758] on button "Refresh" at bounding box center [138, 758] width 206 height 35
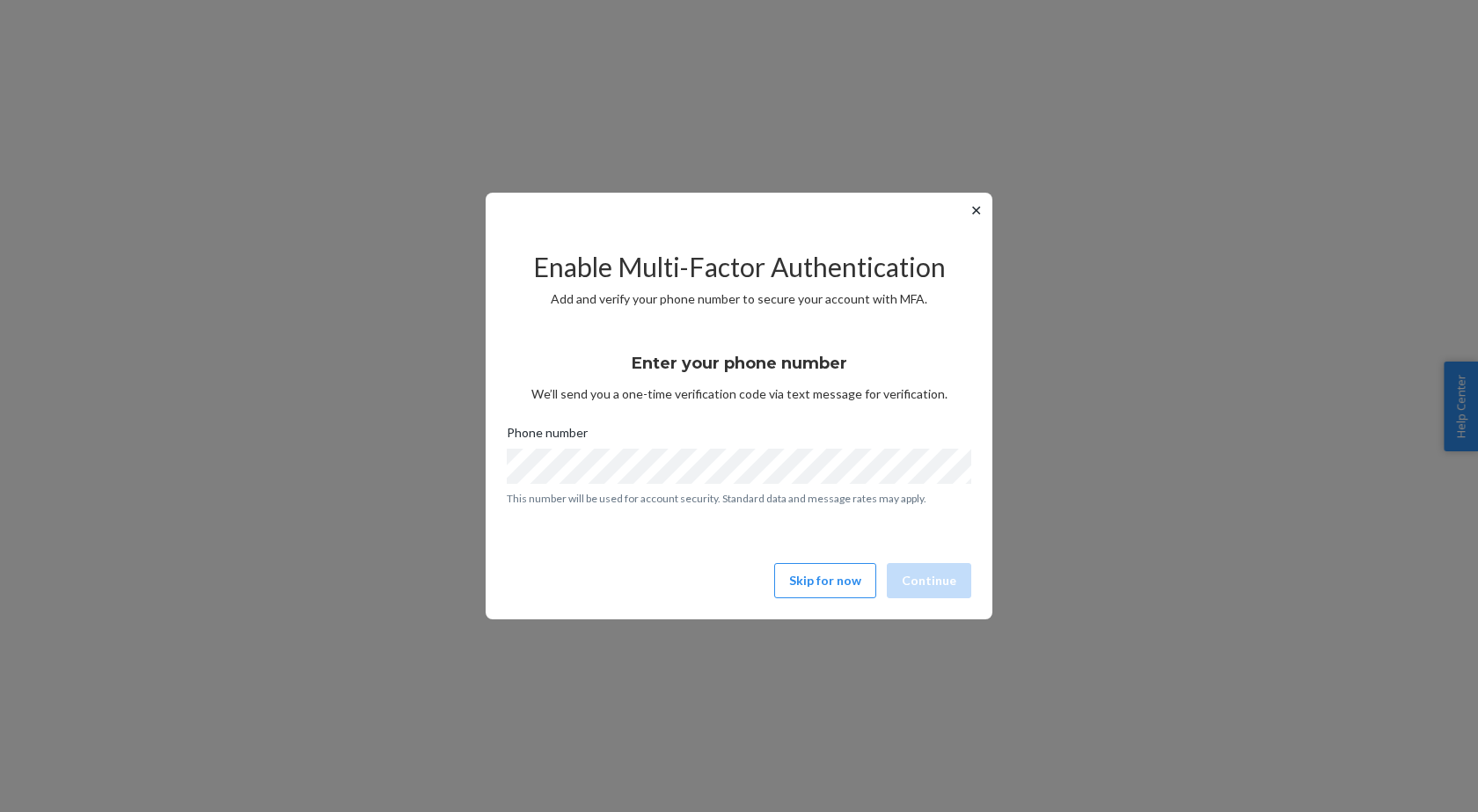
click at [978, 205] on button "✕" at bounding box center [976, 211] width 19 height 21
